Goal: Task Accomplishment & Management: Manage account settings

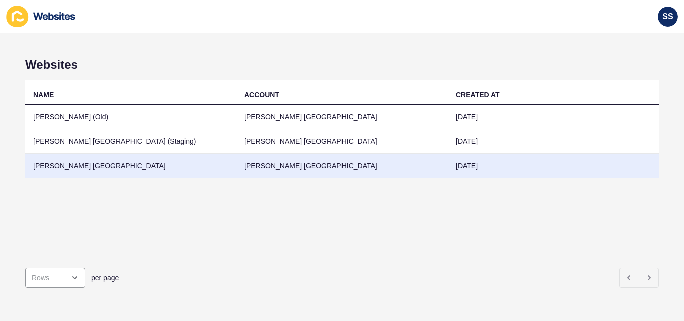
click at [80, 162] on td "[PERSON_NAME] [GEOGRAPHIC_DATA]" at bounding box center [130, 166] width 211 height 25
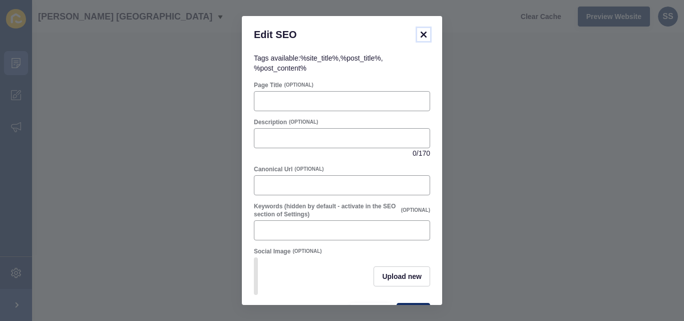
click at [421, 32] on icon at bounding box center [423, 35] width 6 height 6
click at [313, 108] on div at bounding box center [342, 101] width 176 height 20
paste input "Top Estate Agents in [GEOGRAPHIC_DATA] for Smart Buying & Selling"
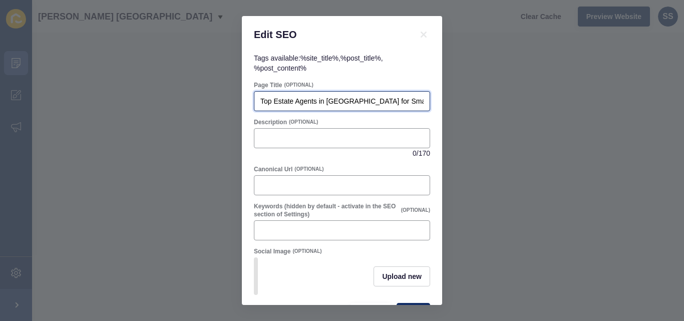
scroll to position [0, 17]
type input "Top Estate Agents in [GEOGRAPHIC_DATA] for Smart Buying & Selling"
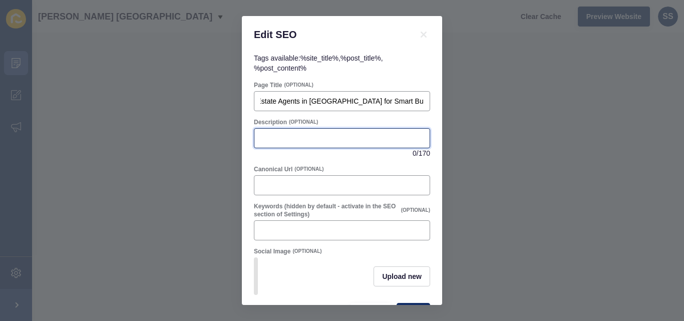
click at [310, 137] on input "Description" at bounding box center [341, 138] width 163 height 10
paste input "Get expert advice from top London estate agents. Sell or buy with confidence, c…"
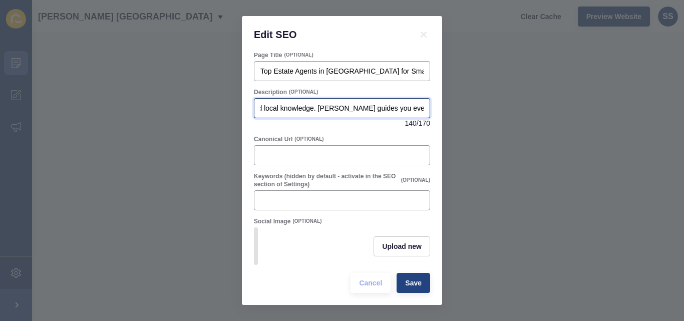
type input "Get expert advice from top London estate agents. Sell or buy with confidence, c…"
click at [396, 282] on button "Save" at bounding box center [413, 283] width 34 height 20
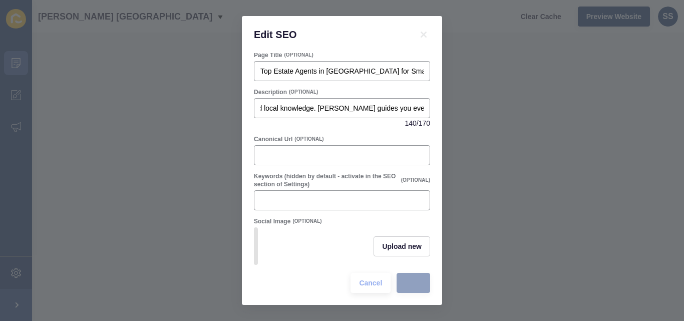
scroll to position [0, 0]
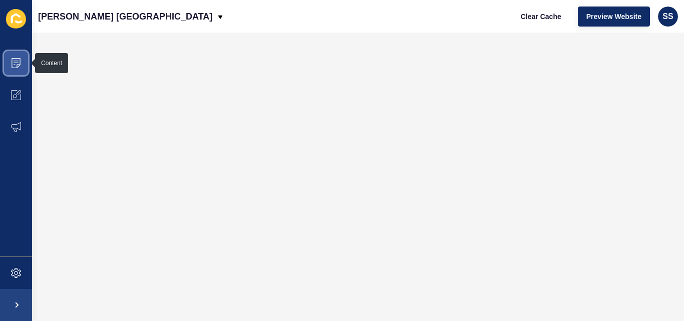
click at [9, 61] on span at bounding box center [16, 63] width 32 height 32
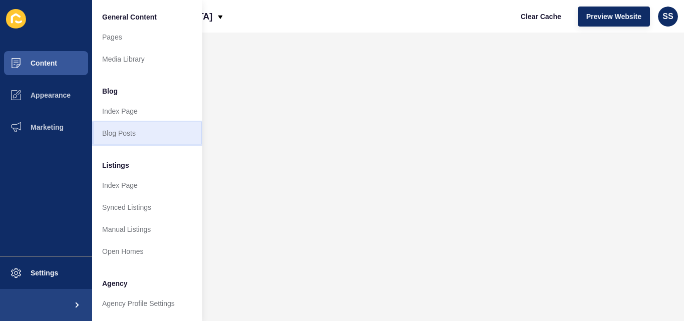
click at [118, 132] on link "Blog Posts" at bounding box center [147, 133] width 110 height 22
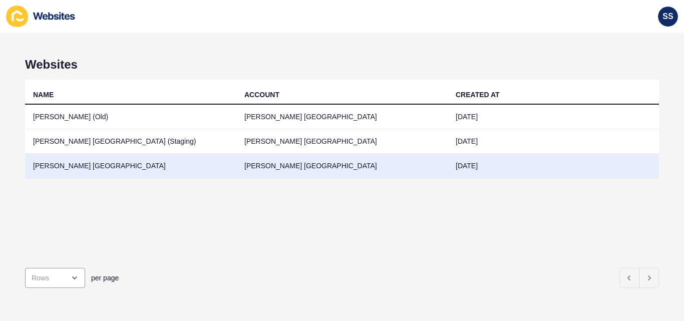
click at [268, 165] on td "[PERSON_NAME] [GEOGRAPHIC_DATA]" at bounding box center [341, 166] width 211 height 25
